Goal: Find specific page/section: Find specific page/section

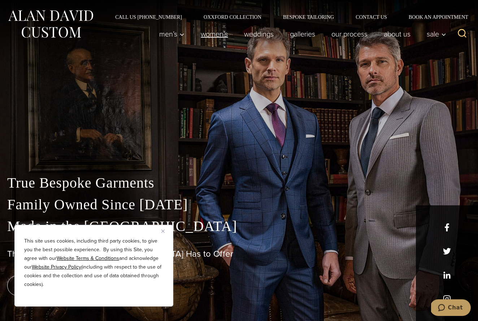
click at [204, 36] on link "Women’s" at bounding box center [214, 34] width 43 height 14
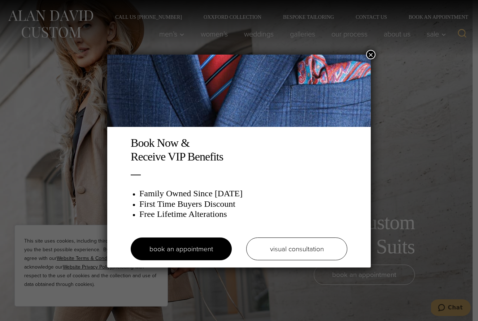
click at [366, 53] on button "×" at bounding box center [370, 54] width 9 height 9
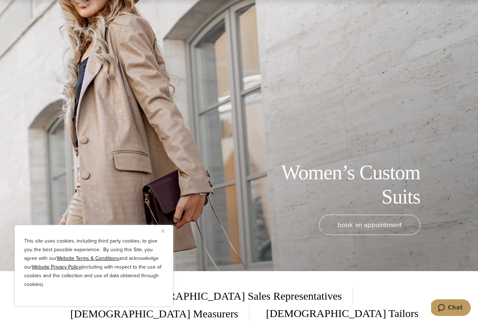
scroll to position [51, 0]
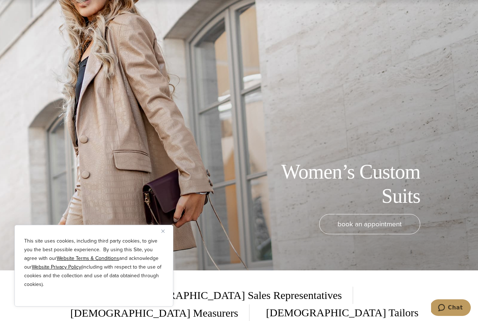
click at [165, 230] on button "Close" at bounding box center [165, 230] width 9 height 9
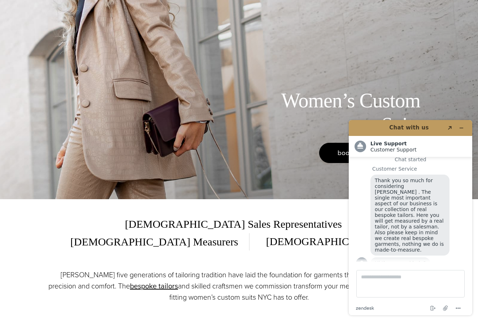
scroll to position [122, 0]
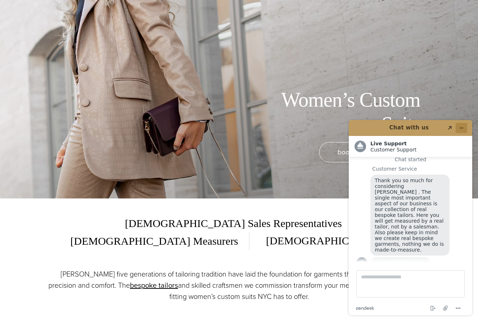
click at [460, 128] on icon "Minimize widget" at bounding box center [461, 128] width 3 height 0
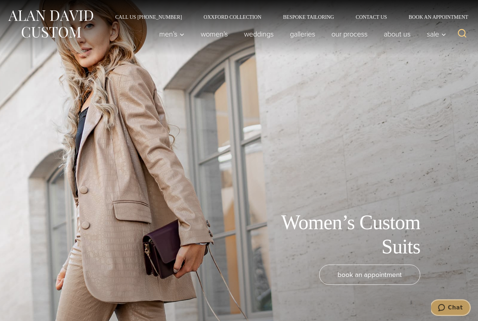
scroll to position [0, 0]
click at [199, 35] on link "Women’s" at bounding box center [214, 34] width 43 height 14
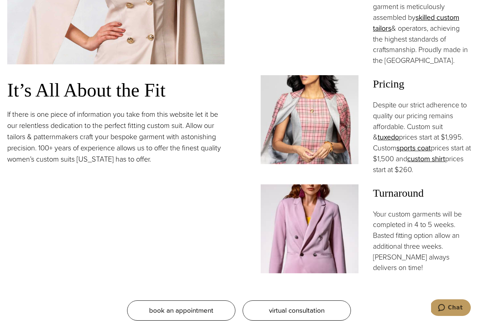
scroll to position [680, 0]
